Goal: Transaction & Acquisition: Purchase product/service

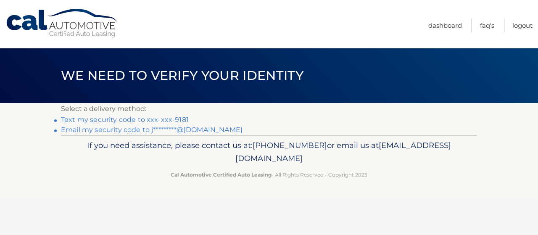
click at [166, 121] on link "Text my security code to xxx-xxx-9181" at bounding box center [125, 120] width 128 height 8
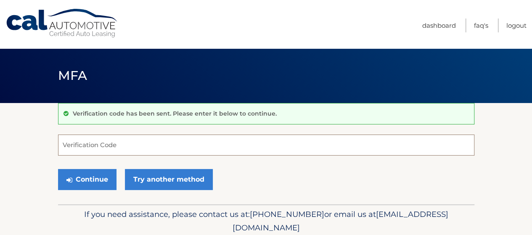
click at [147, 152] on input "Verification Code" at bounding box center [266, 145] width 416 height 21
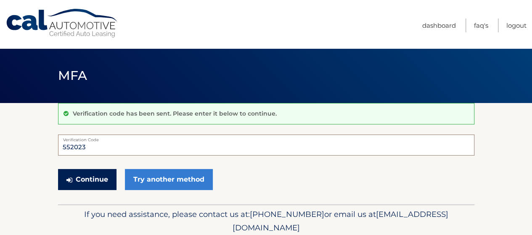
type input "552023"
click at [86, 187] on button "Continue" at bounding box center [87, 179] width 58 height 21
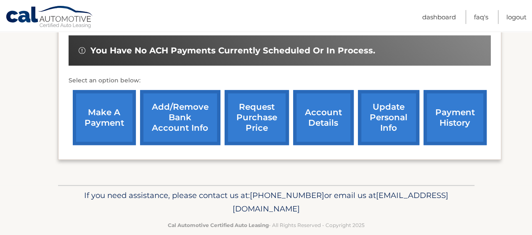
scroll to position [285, 0]
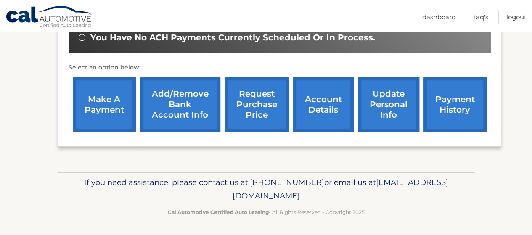
click at [98, 97] on link "make a payment" at bounding box center [104, 104] width 63 height 55
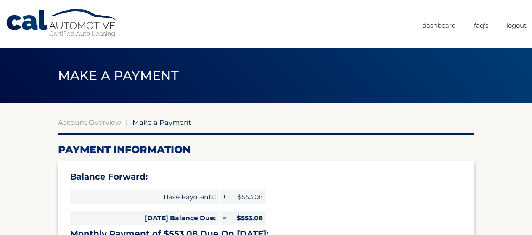
select select "NWRiODM3NzEtYzI0Mi00MzI4LTlkODQtYTIyOTNiNTE1MDM5"
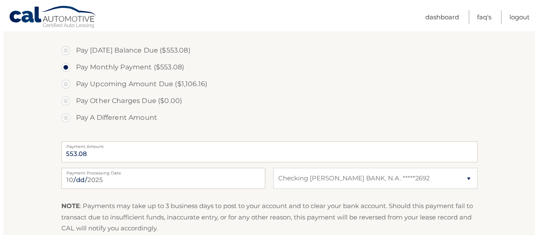
scroll to position [336, 0]
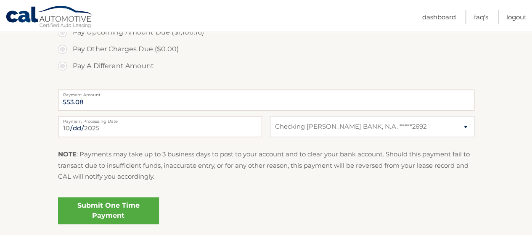
click at [118, 208] on link "Submit One Time Payment" at bounding box center [108, 210] width 101 height 27
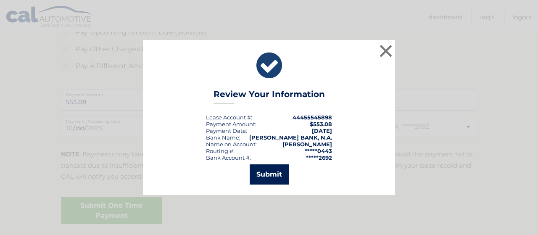
click at [274, 178] on button "Submit" at bounding box center [269, 174] width 39 height 20
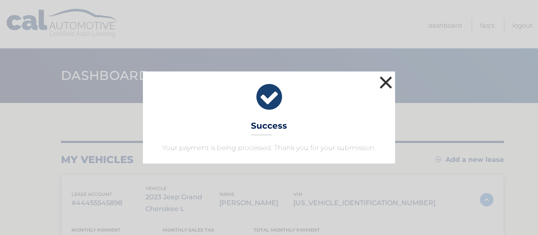
click at [383, 87] on button "×" at bounding box center [385, 82] width 17 height 17
